Goal: Task Accomplishment & Management: Use online tool/utility

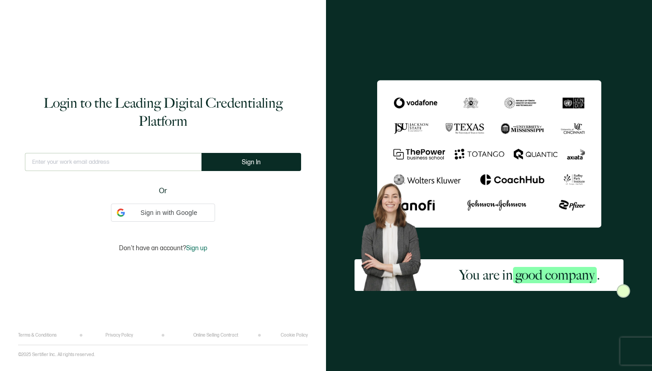
click at [152, 172] on div "This doesn't look like a valid email." at bounding box center [113, 166] width 177 height 26
click at [101, 165] on input "text" at bounding box center [113, 162] width 177 height 18
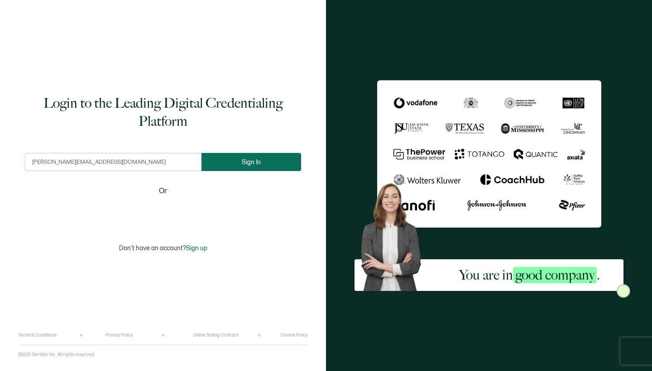
type input "[PERSON_NAME][EMAIL_ADDRESS][DOMAIN_NAME]"
click at [233, 160] on button "Sign In" at bounding box center [251, 162] width 100 height 18
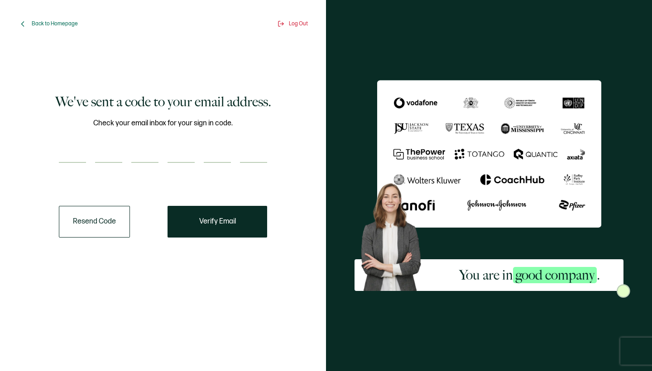
click at [81, 155] on input "number" at bounding box center [72, 154] width 27 height 18
type input "2"
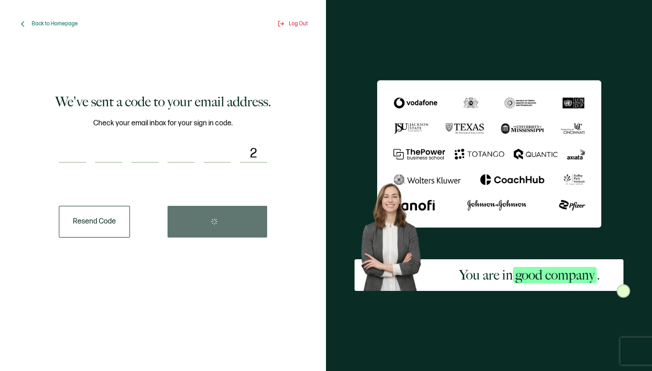
type input "5"
type input "4"
type input "9"
type input "2"
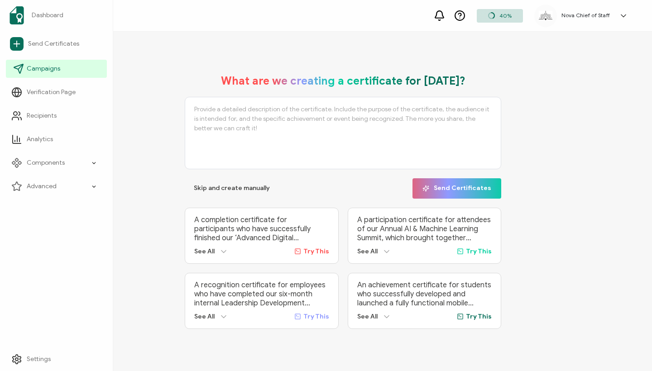
click at [35, 67] on span "Campaigns" at bounding box center [44, 68] width 34 height 9
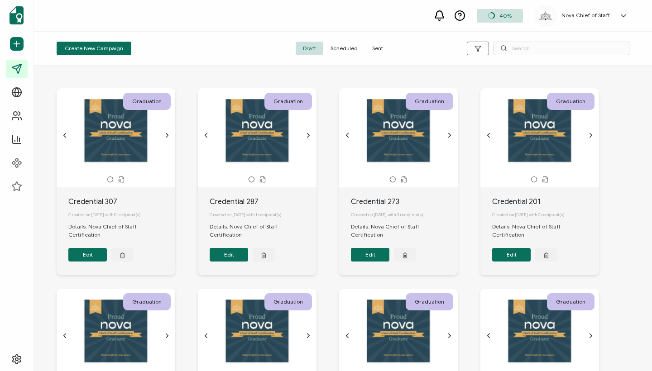
click at [375, 44] on span "Sent" at bounding box center [377, 49] width 25 height 14
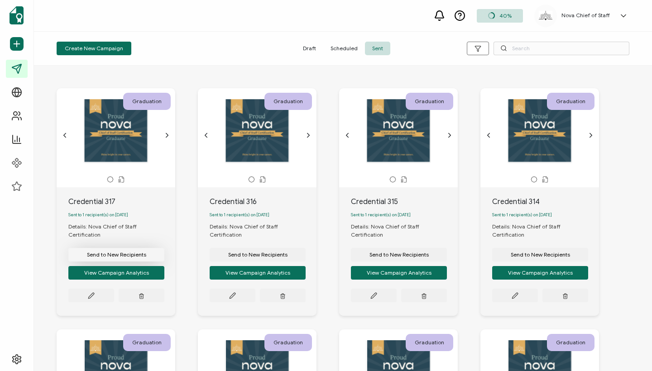
click at [124, 252] on span "Send to New Recipients" at bounding box center [116, 254] width 59 height 5
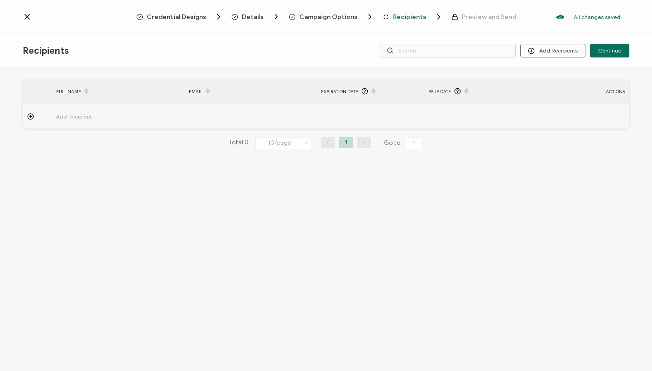
click at [73, 117] on span "Add Recipient" at bounding box center [99, 116] width 86 height 10
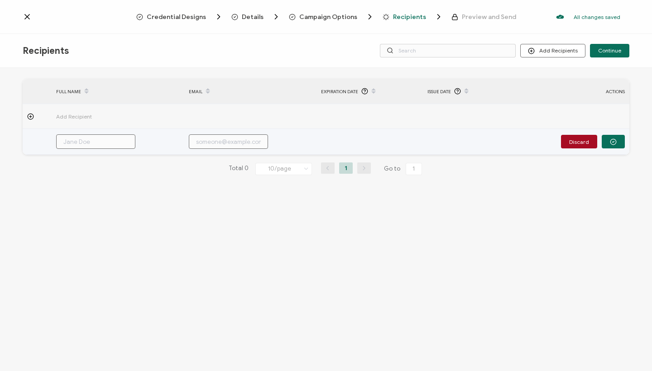
click at [82, 139] on input "text" at bounding box center [95, 141] width 79 height 14
paste input "[PERSON_NAME]"
type input "[PERSON_NAME]"
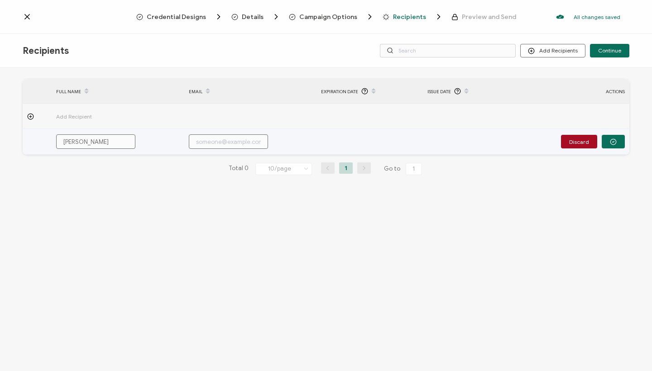
click at [234, 144] on input "text" at bounding box center [228, 141] width 79 height 14
paste input "[EMAIL_ADDRESS][DOMAIN_NAME]"
type input "[EMAIL_ADDRESS][DOMAIN_NAME]"
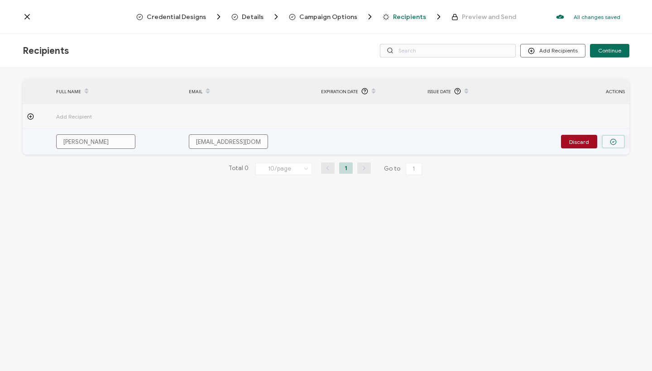
click at [615, 140] on circle "button" at bounding box center [613, 142] width 6 height 6
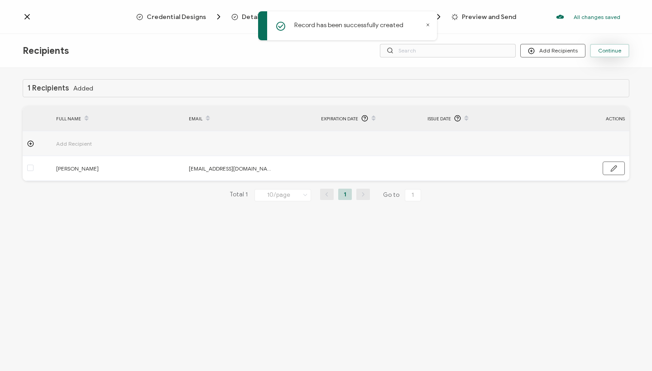
click at [618, 49] on span "Continue" at bounding box center [609, 50] width 23 height 5
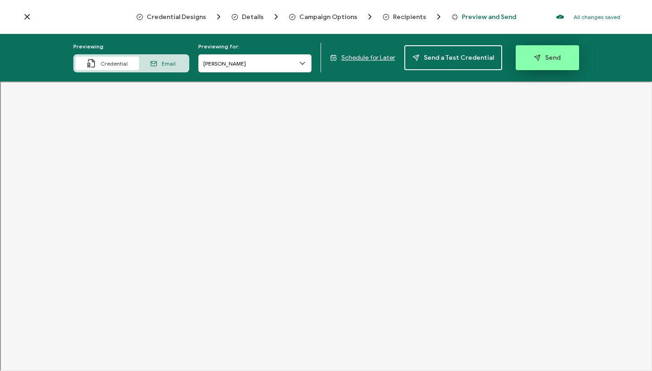
click at [546, 57] on span "Send" at bounding box center [547, 57] width 27 height 7
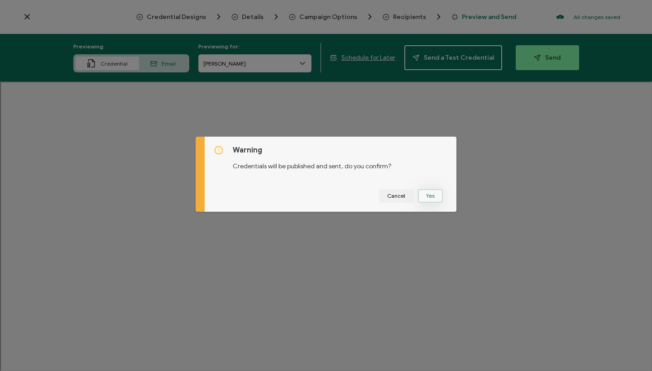
click at [433, 192] on button "Yes" at bounding box center [430, 196] width 25 height 14
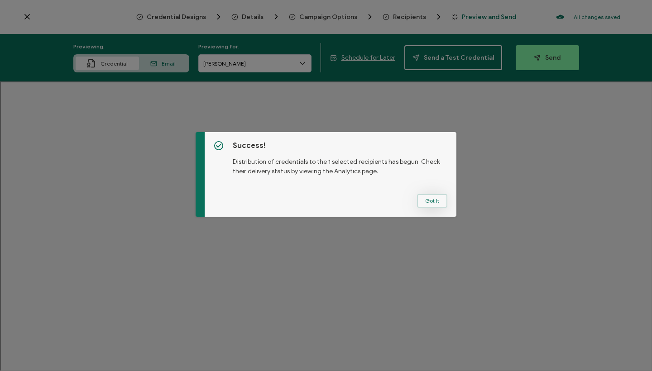
click at [424, 206] on button "Got It" at bounding box center [432, 201] width 30 height 14
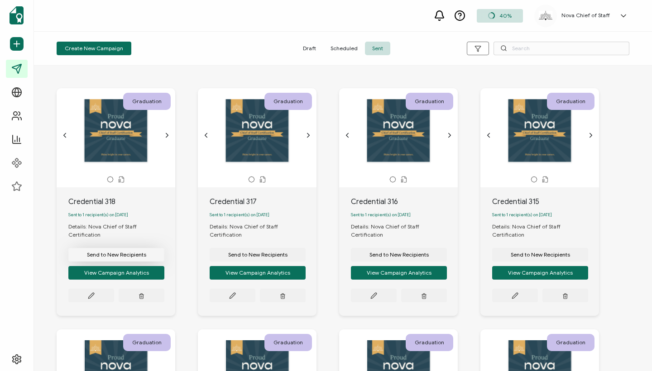
click at [111, 252] on span "Send to New Recipients" at bounding box center [116, 254] width 59 height 5
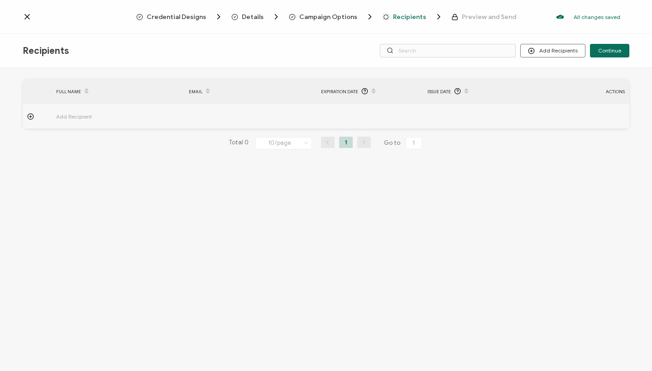
click at [67, 117] on span "Add Recipient" at bounding box center [99, 116] width 86 height 10
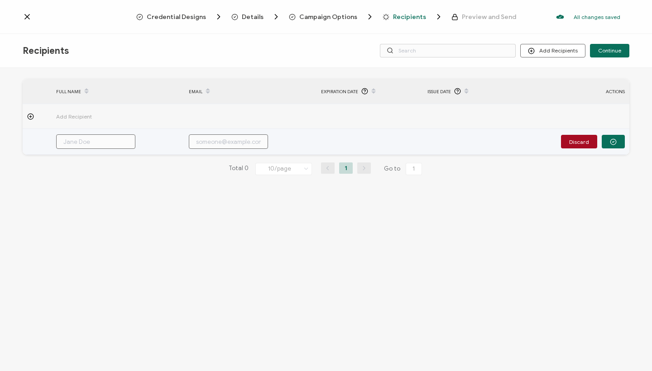
click at [110, 140] on input "text" at bounding box center [95, 141] width 79 height 14
paste input "[PERSON_NAME]"
type input "[PERSON_NAME]"
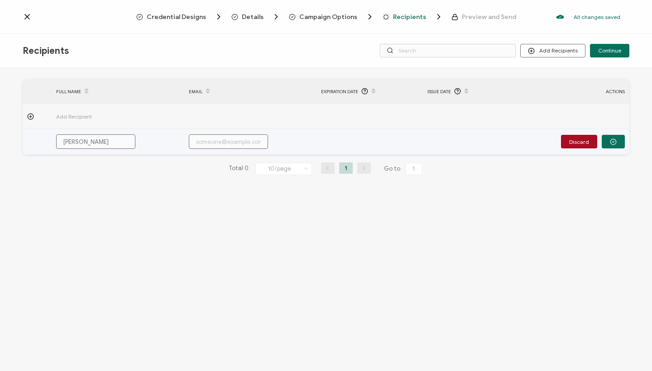
click at [226, 144] on input "text" at bounding box center [228, 141] width 79 height 14
paste input "[EMAIL_ADDRESS][DOMAIN_NAME]"
type input "[EMAIL_ADDRESS][DOMAIN_NAME]"
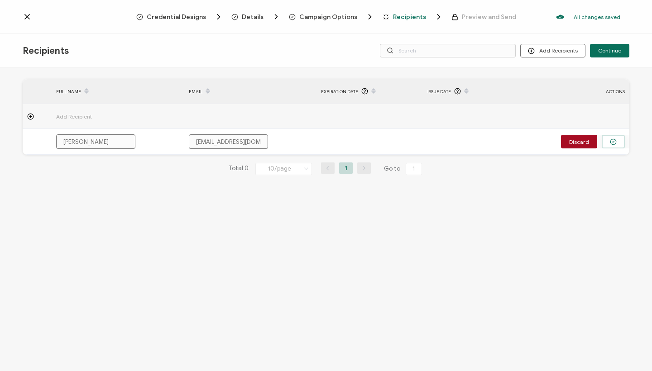
type input "[EMAIL_ADDRESS][DOMAIN_NAME]"
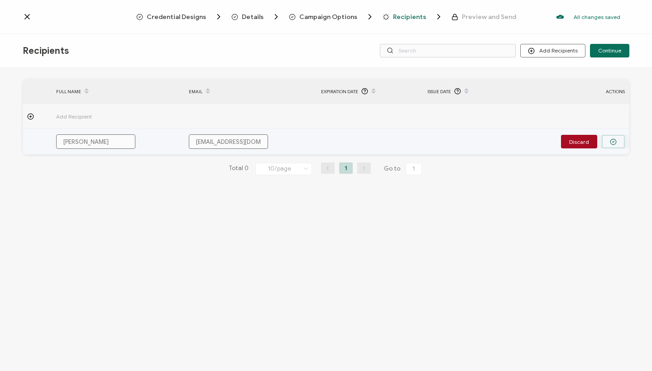
click at [615, 143] on icon "button" at bounding box center [613, 142] width 7 height 7
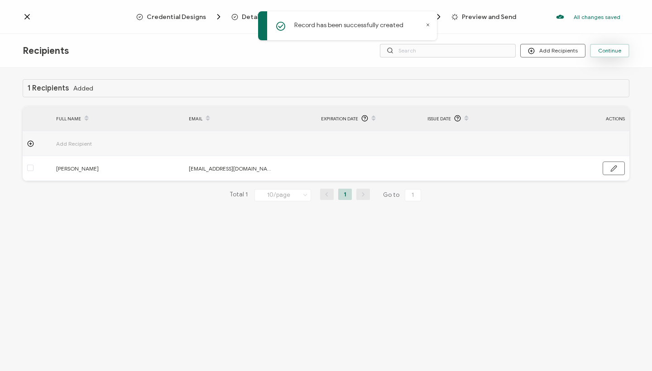
click at [613, 50] on span "Continue" at bounding box center [609, 50] width 23 height 5
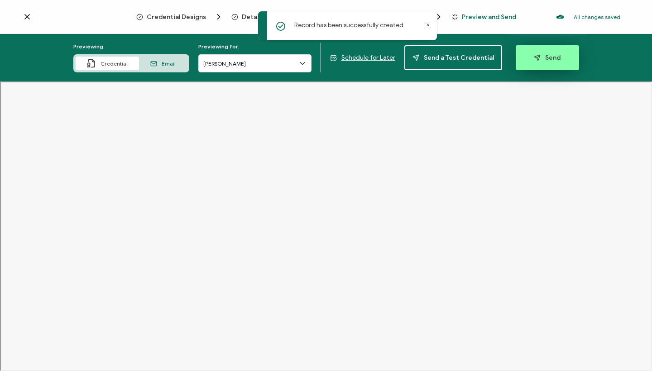
click at [558, 59] on button "Send" at bounding box center [547, 57] width 63 height 25
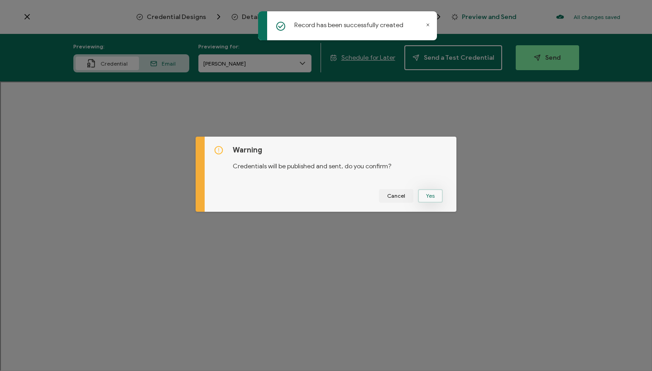
click at [426, 196] on button "Yes" at bounding box center [430, 196] width 25 height 14
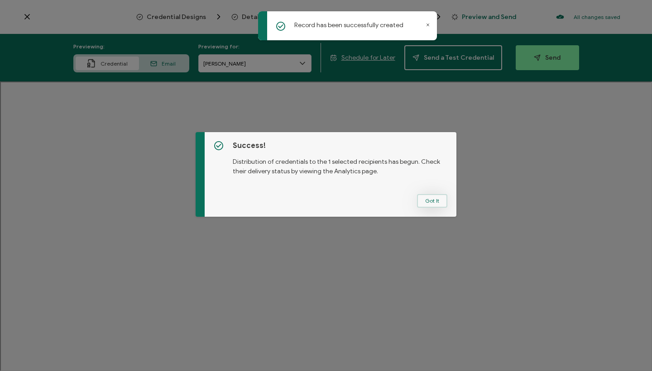
click at [429, 202] on button "Got It" at bounding box center [432, 201] width 30 height 14
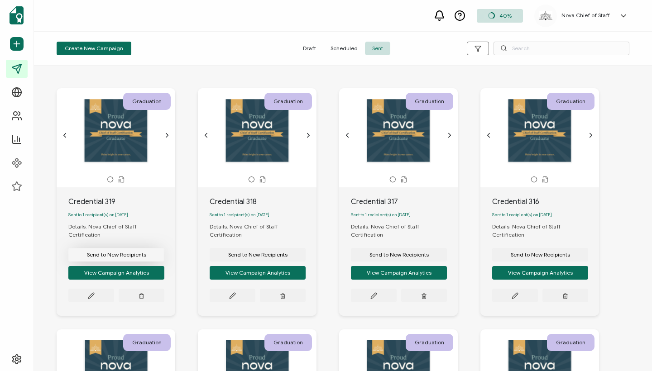
click at [129, 252] on span "Send to New Recipients" at bounding box center [116, 254] width 59 height 5
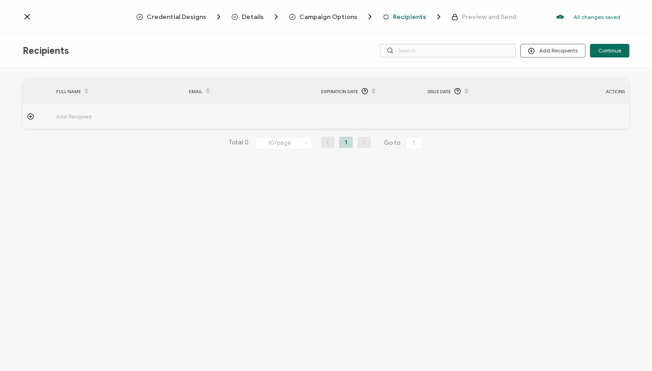
click at [85, 114] on span "Add Recipient" at bounding box center [99, 116] width 86 height 10
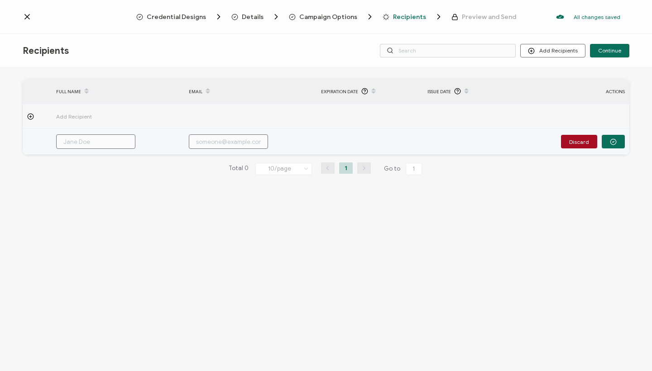
click at [102, 142] on input "text" at bounding box center [95, 141] width 79 height 14
paste input "[PERSON_NAME]"
type input "[PERSON_NAME]"
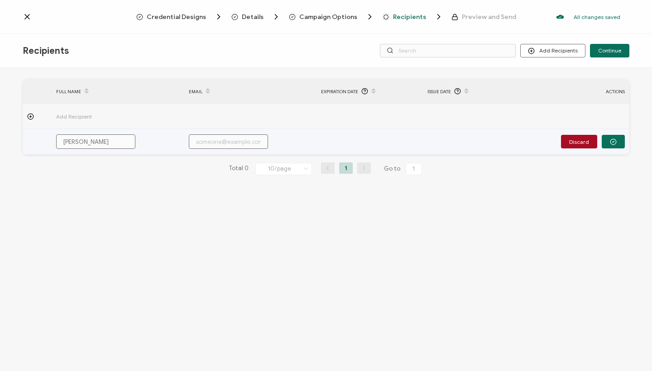
click at [231, 145] on input "text" at bounding box center [228, 141] width 79 height 14
paste input "[EMAIL_ADDRESS][DOMAIN_NAME]"
type input "[EMAIL_ADDRESS][DOMAIN_NAME]"
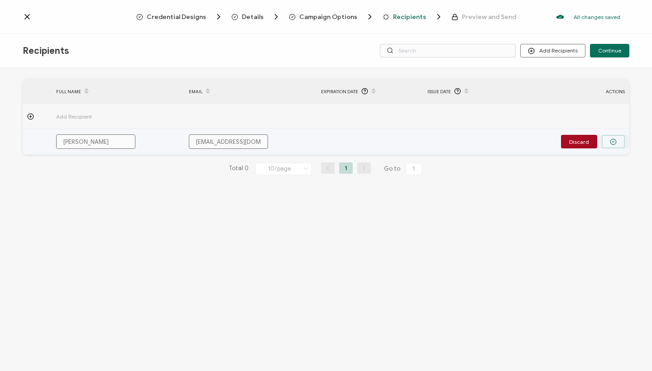
click at [616, 139] on icon "button" at bounding box center [613, 142] width 7 height 7
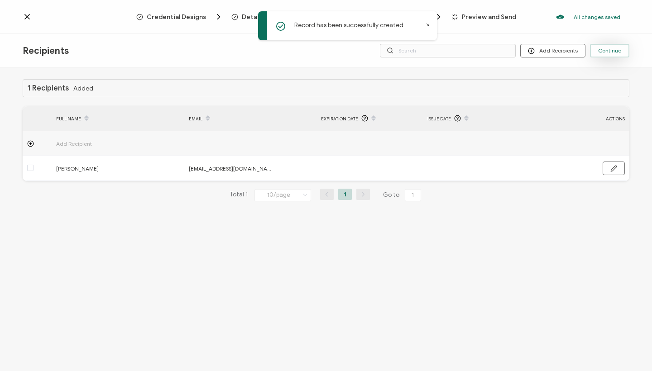
click at [620, 51] on span "Continue" at bounding box center [609, 50] width 23 height 5
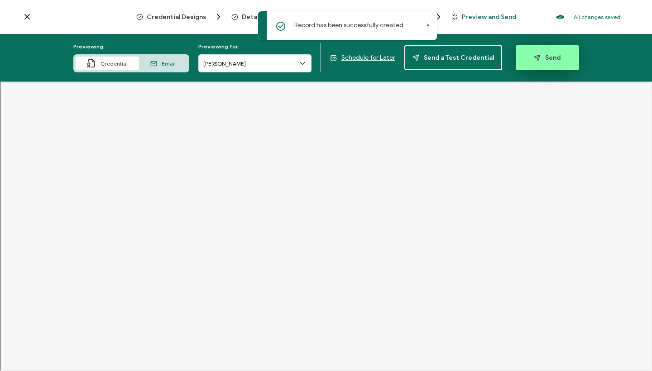
click at [544, 50] on button "Send" at bounding box center [547, 57] width 63 height 25
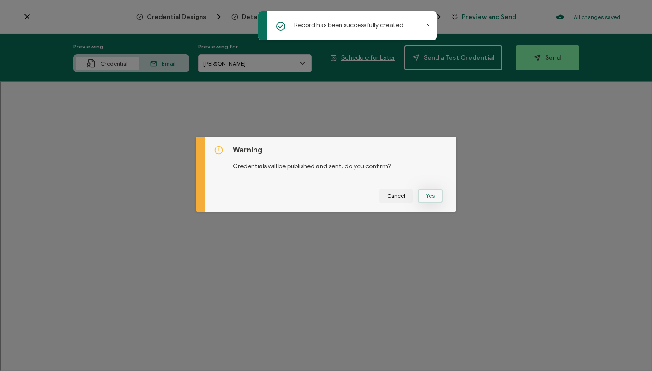
click at [426, 201] on button "Yes" at bounding box center [430, 196] width 25 height 14
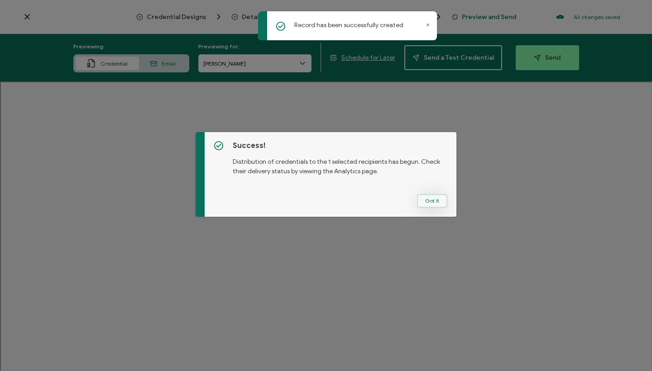
click at [429, 196] on button "Got It" at bounding box center [432, 201] width 30 height 14
